Goal: Find specific page/section: Find specific page/section

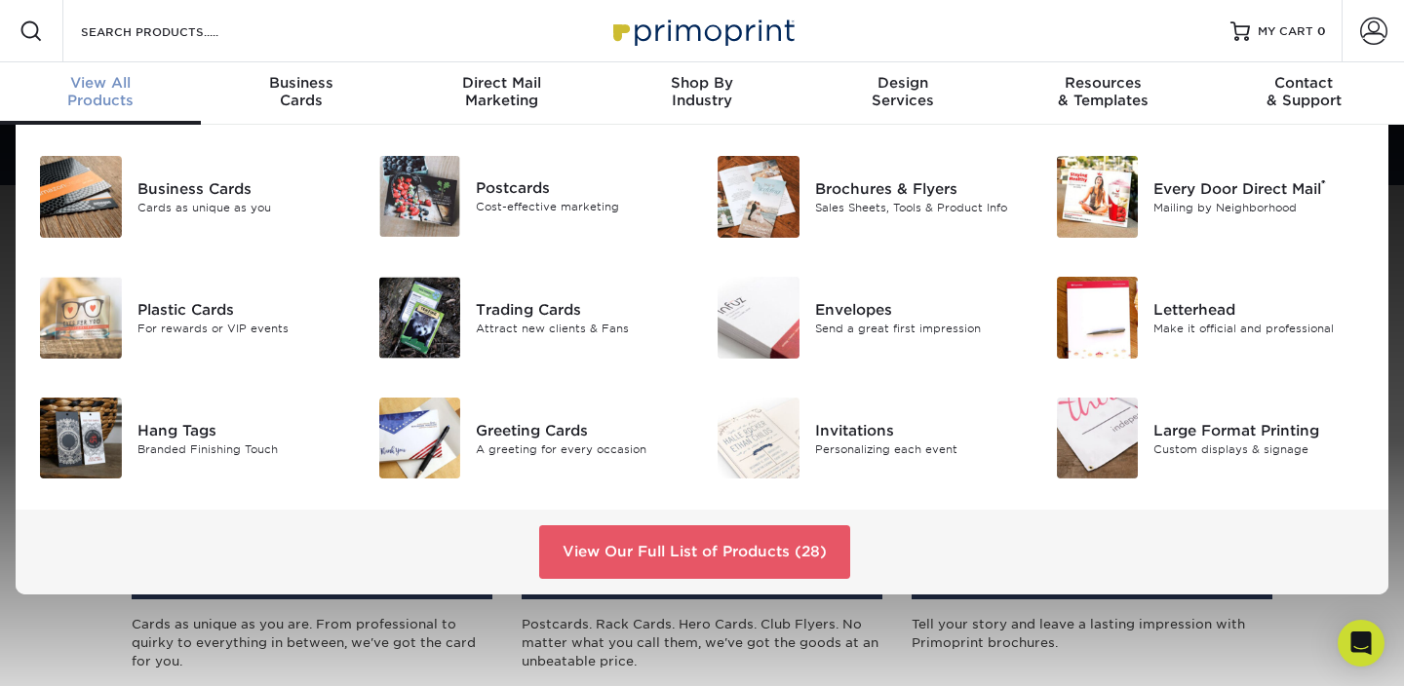
click at [80, 97] on div "View All Products" at bounding box center [100, 91] width 201 height 35
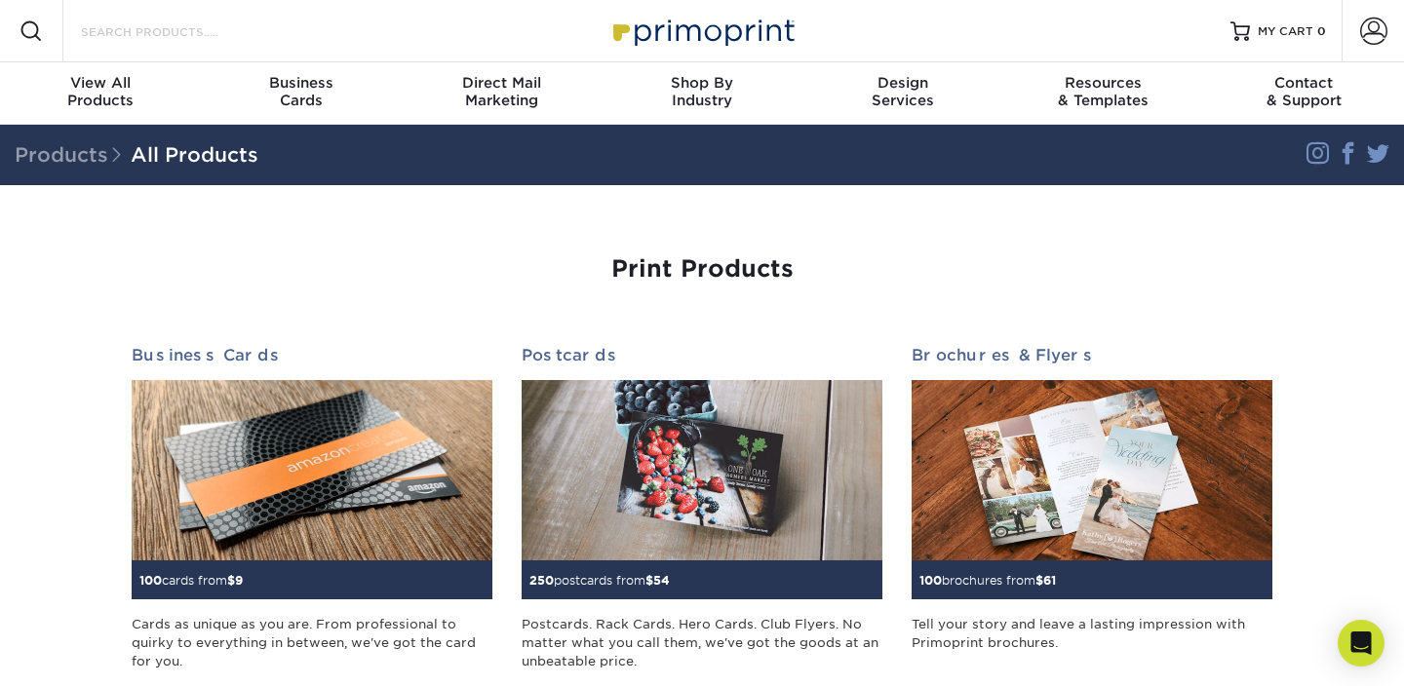
click at [219, 36] on input "Search Products" at bounding box center [174, 30] width 190 height 23
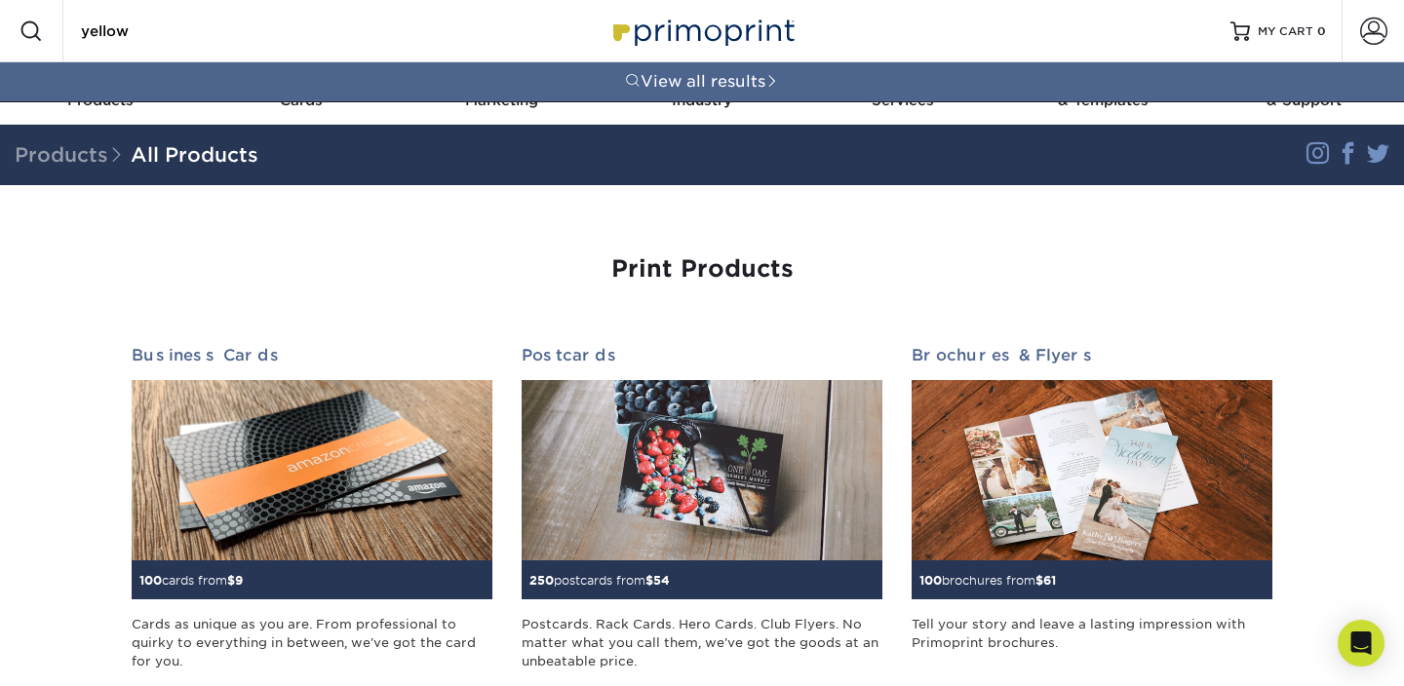
type input "yellow"
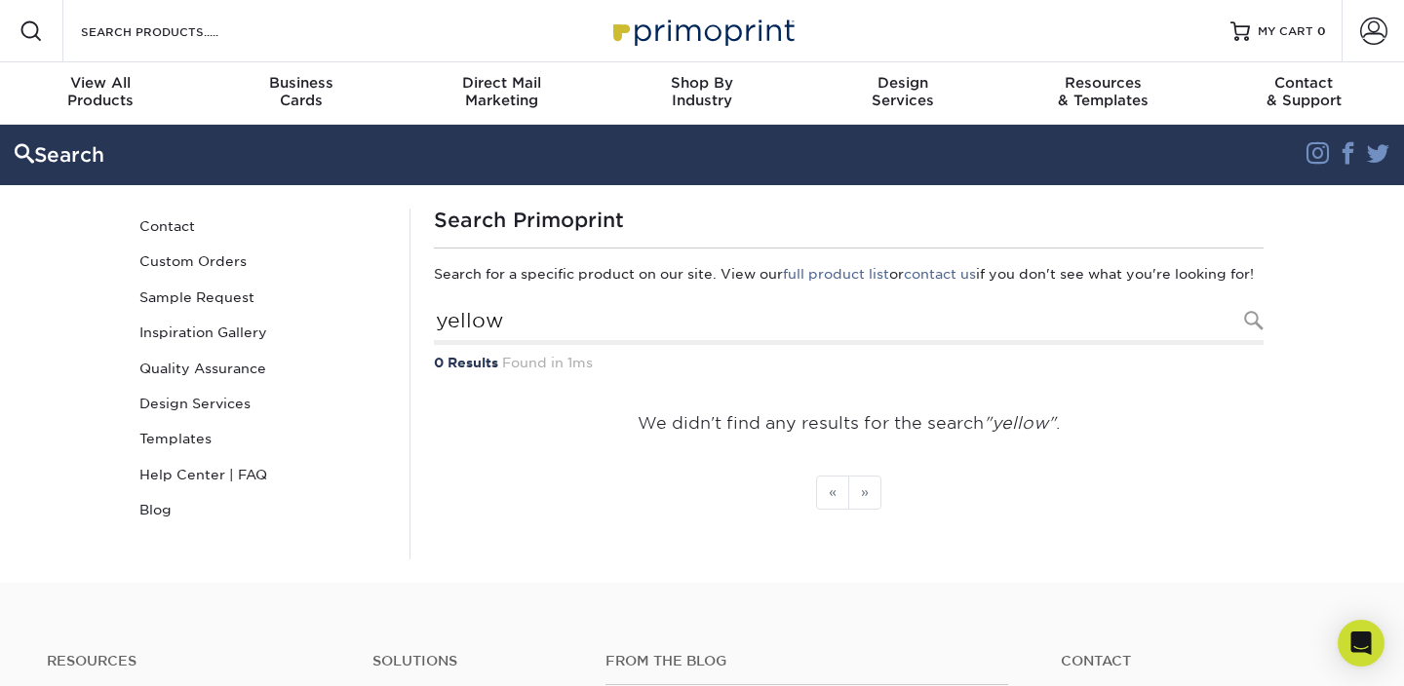
click at [864, 501] on li "» Next" at bounding box center [865, 493] width 32 height 34
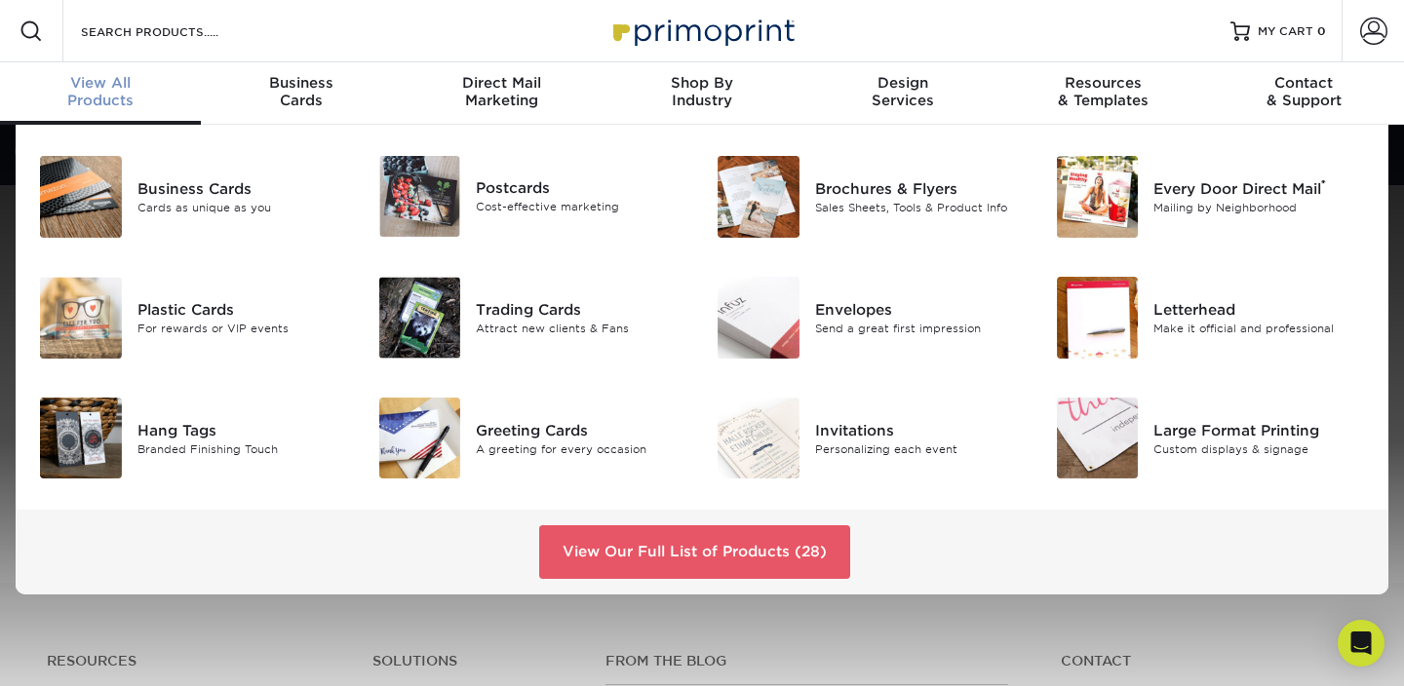
click at [112, 92] on div "View All Products" at bounding box center [100, 91] width 201 height 35
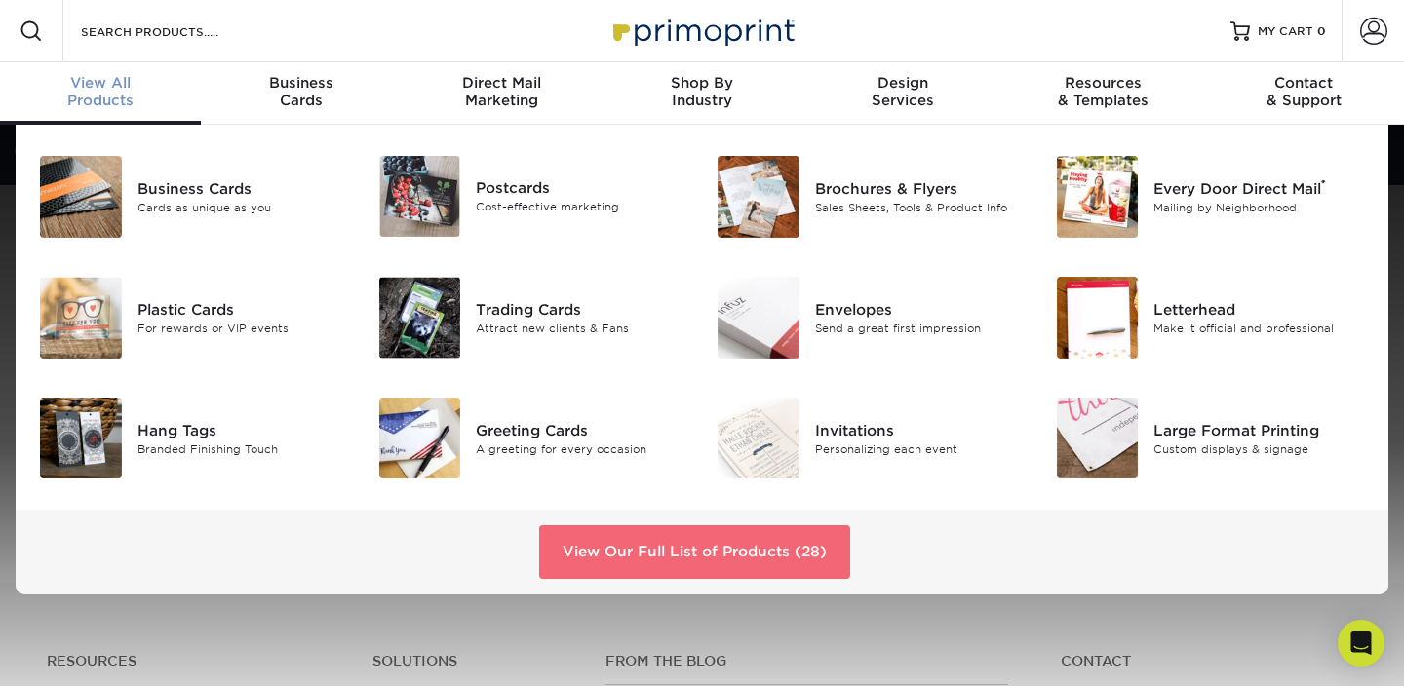
click at [640, 561] on link "View Our Full List of Products (28)" at bounding box center [694, 552] width 311 height 53
